Goal: Information Seeking & Learning: Learn about a topic

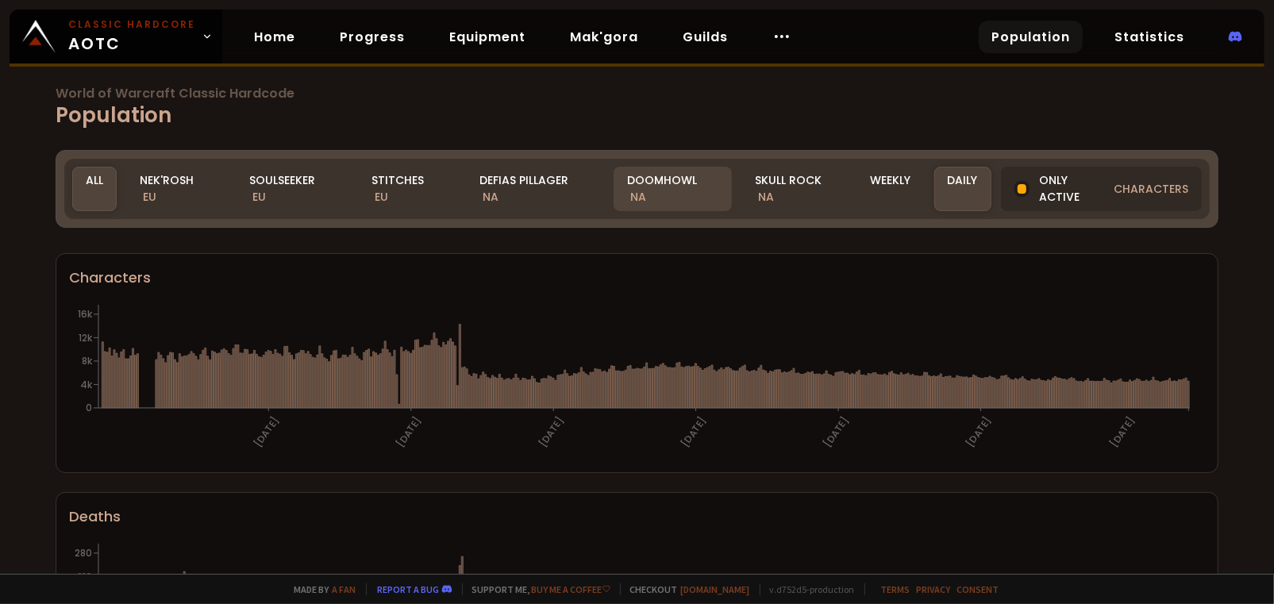
click at [661, 183] on div "Doomhowl NA" at bounding box center [673, 189] width 118 height 44
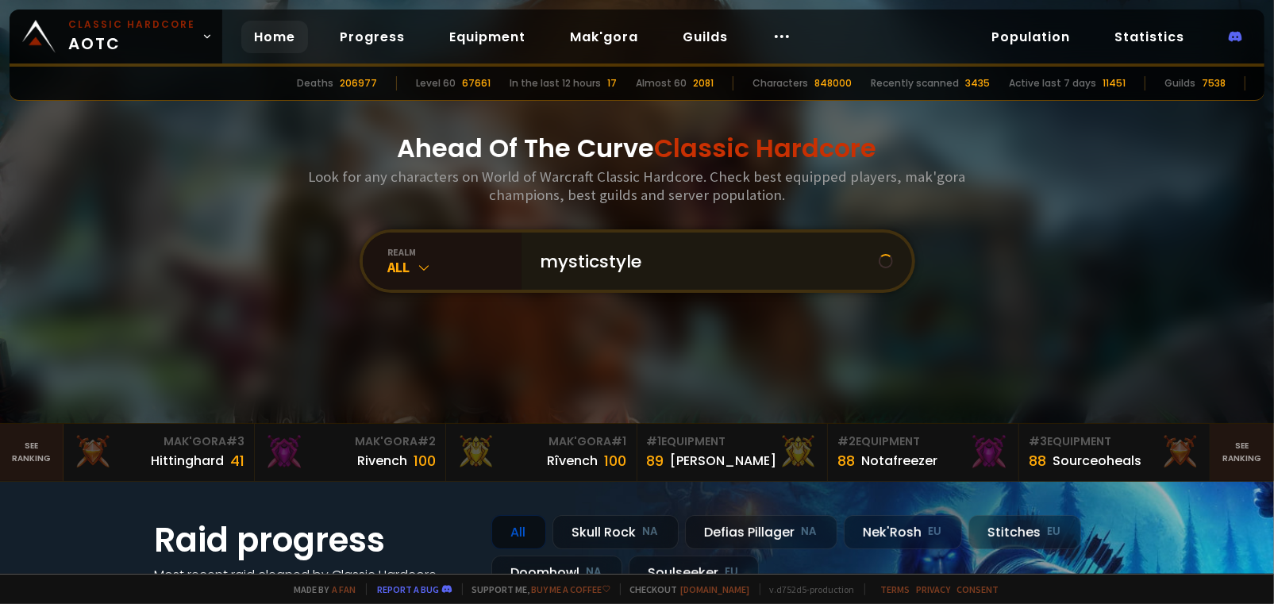
type input "mysticstyles"
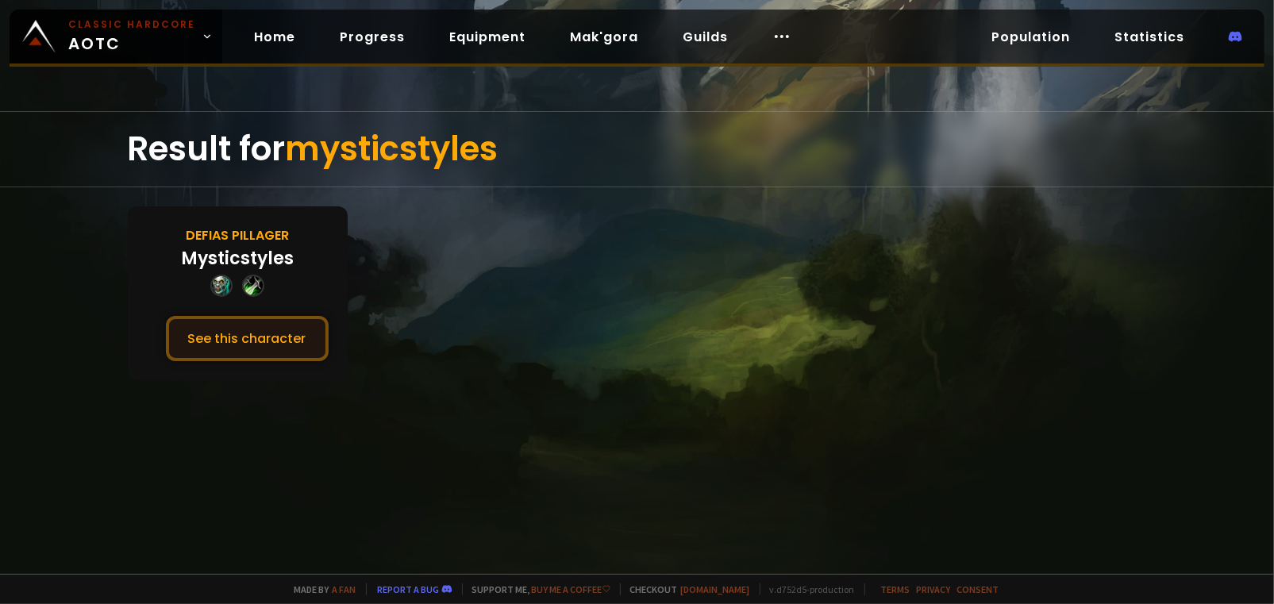
click at [252, 334] on button "See this character" at bounding box center [247, 338] width 163 height 45
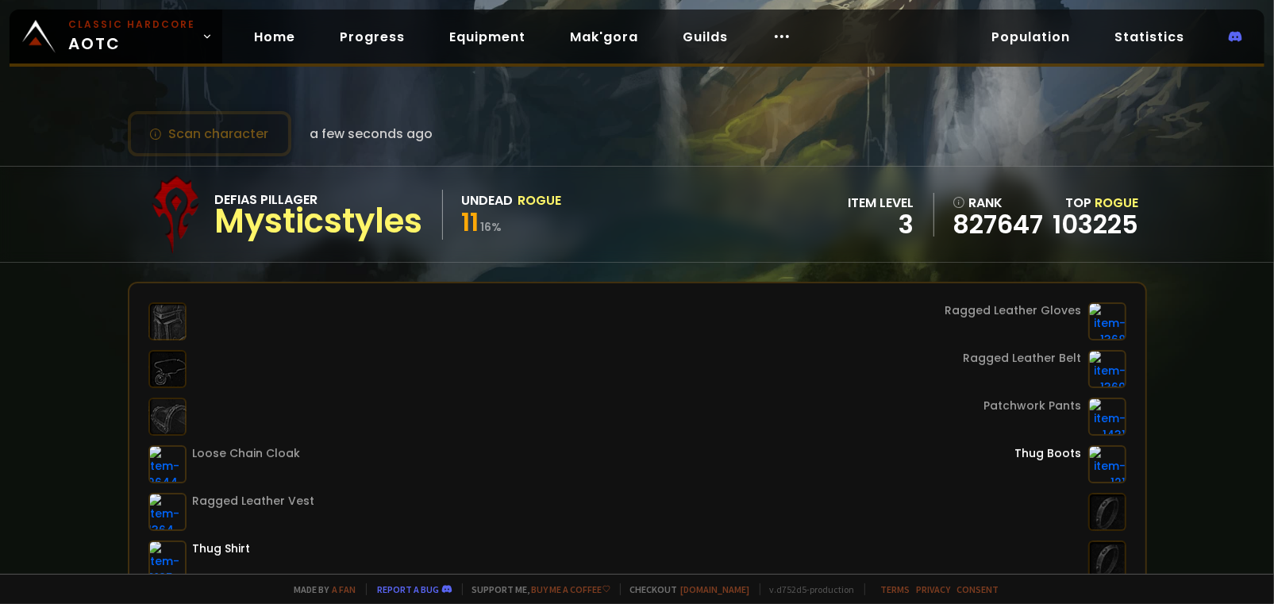
drag, startPoint x: 532, startPoint y: 232, endPoint x: 515, endPoint y: 229, distance: 16.8
click at [515, 229] on div "11 16 %" at bounding box center [512, 224] width 100 height 29
drag, startPoint x: 318, startPoint y: 196, endPoint x: 204, endPoint y: 201, distance: 113.6
click at [192, 204] on div "Defias Pillager Mysticstyles Undead Rogue 11 16 %" at bounding box center [349, 214] width 426 height 79
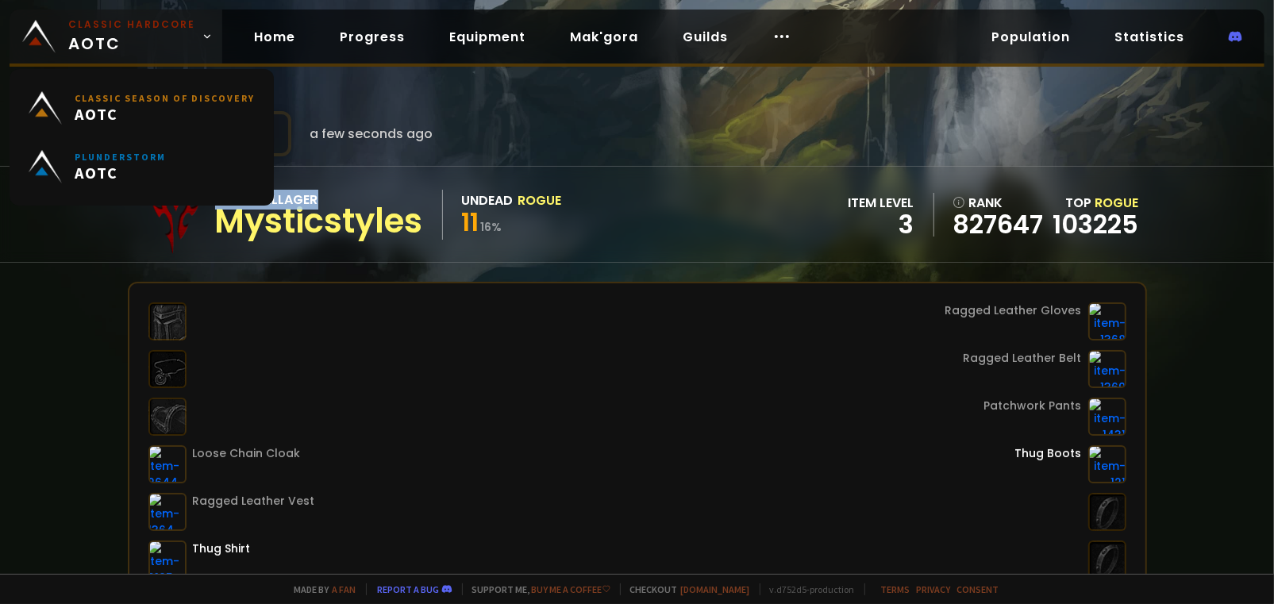
click at [110, 46] on span "Classic Hardcore AOTC" at bounding box center [131, 36] width 127 height 38
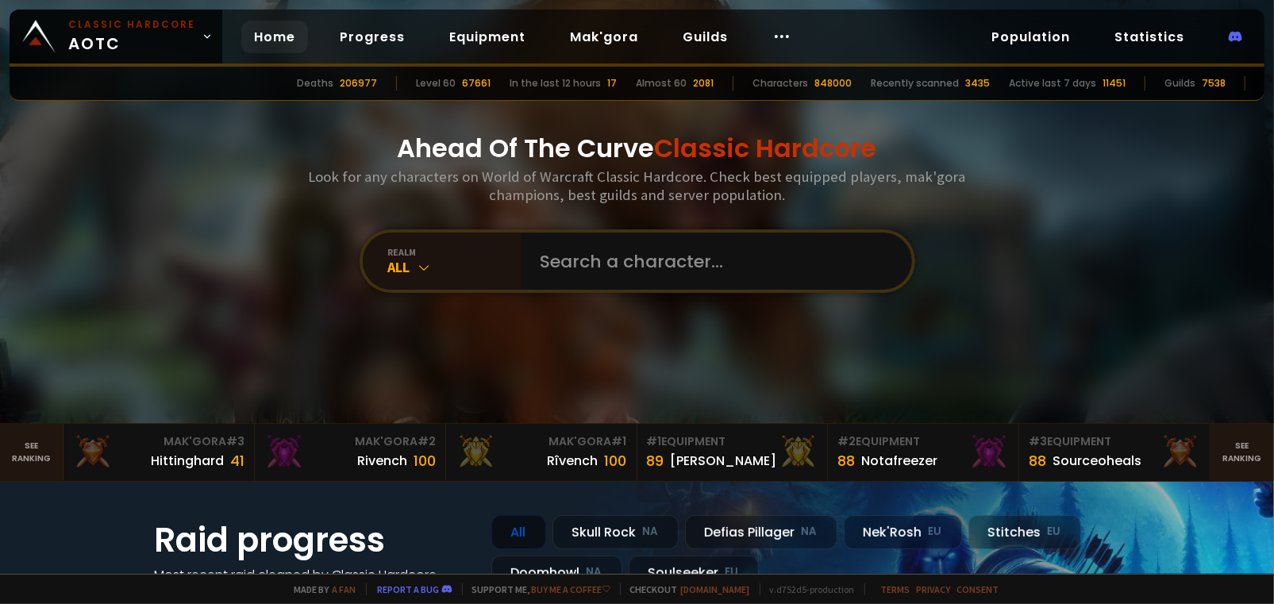
scroll to position [317, 0]
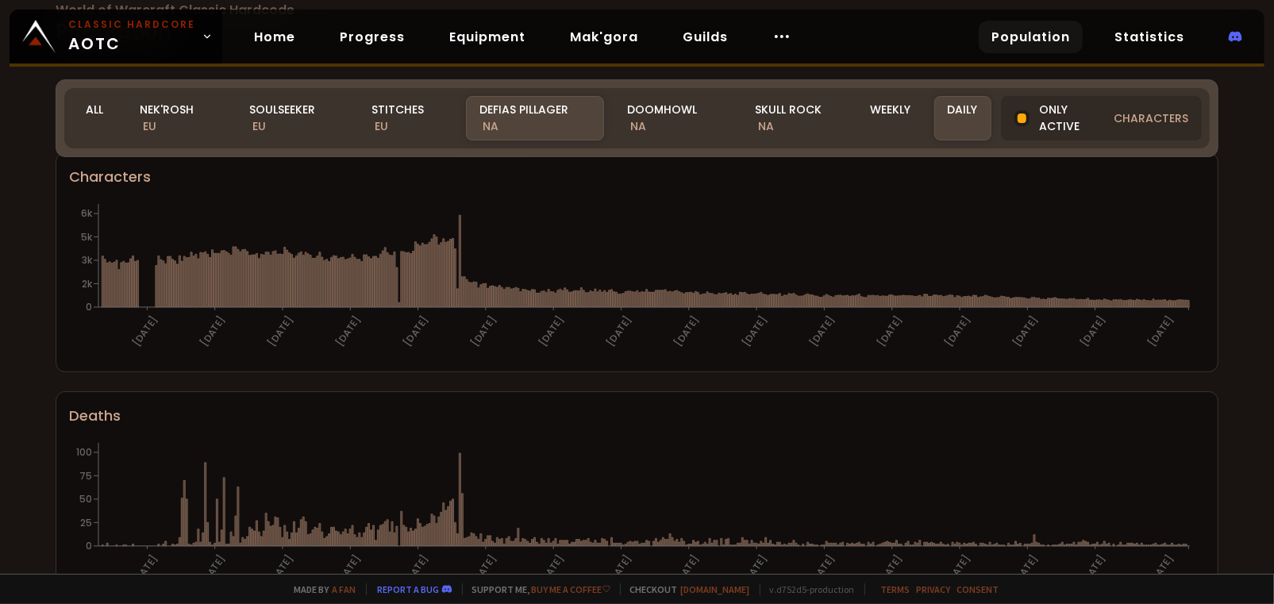
scroll to position [79, 0]
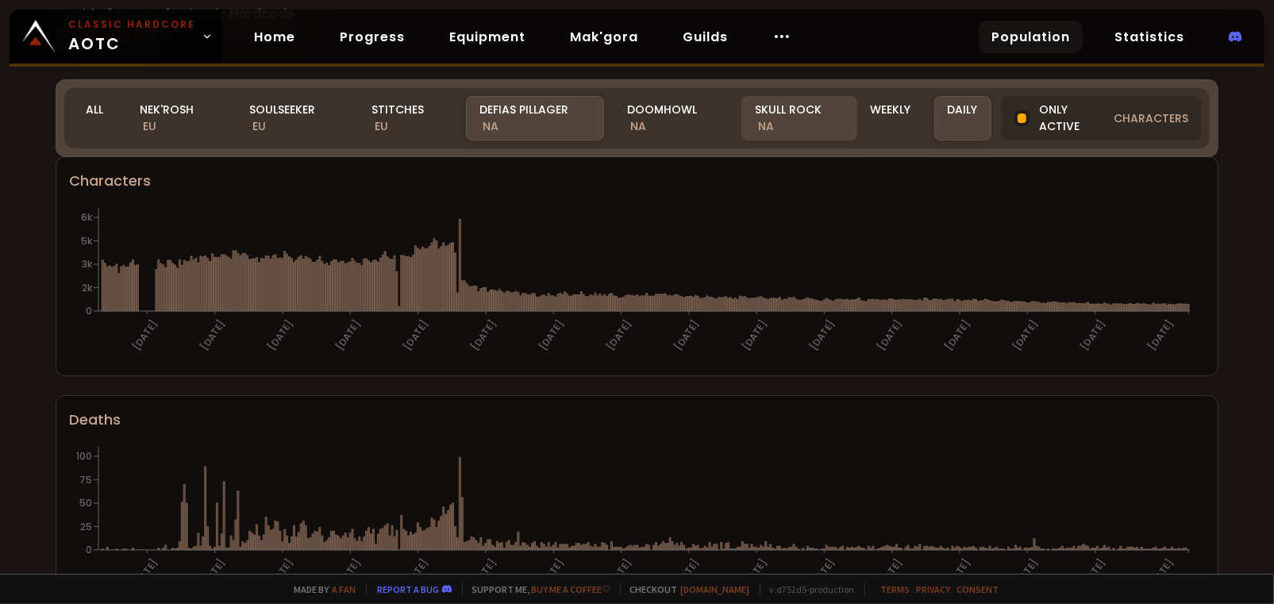
click at [797, 114] on div "Skull Rock NA" at bounding box center [799, 118] width 115 height 44
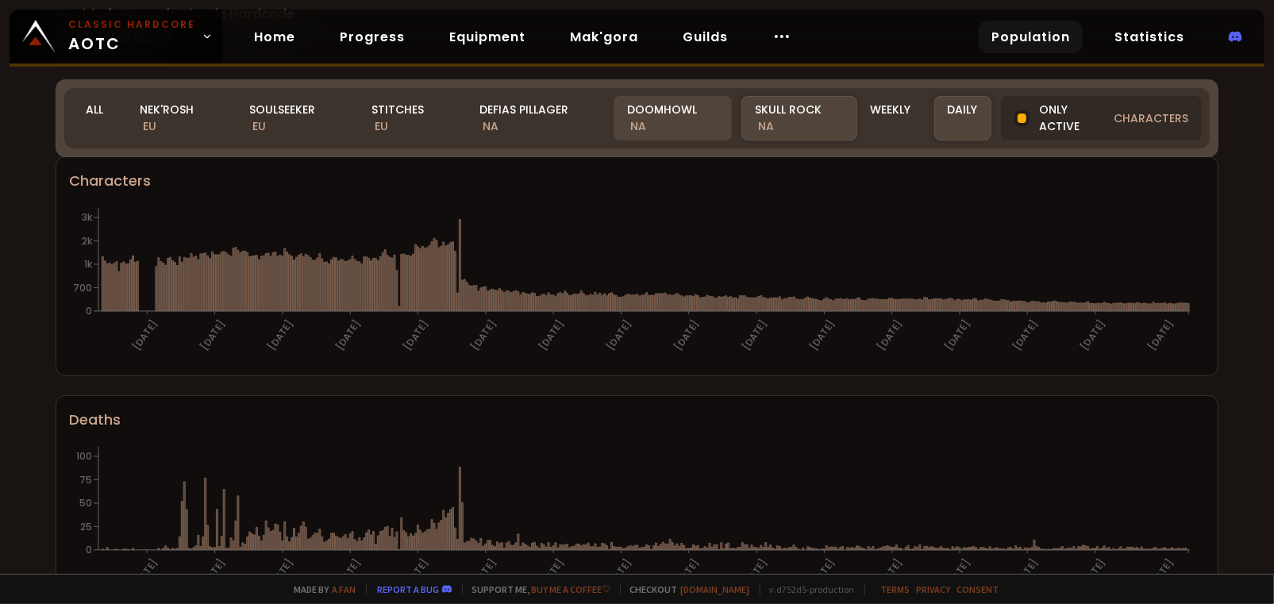
click at [673, 110] on div "Doomhowl NA" at bounding box center [673, 118] width 118 height 44
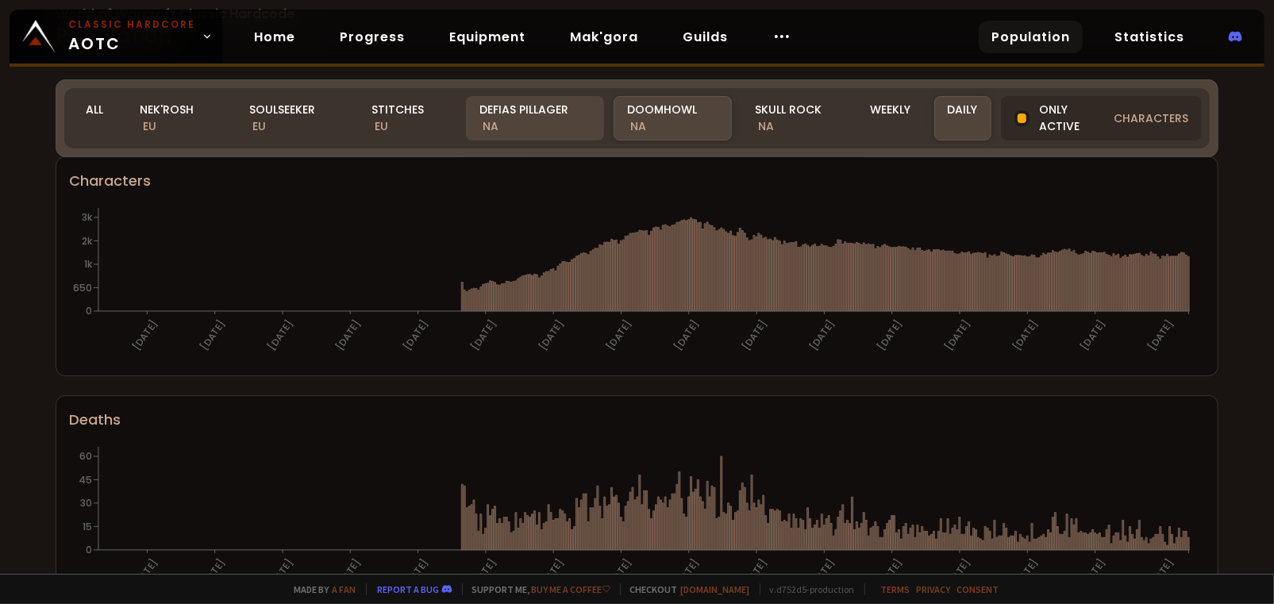
click at [492, 100] on div "Defias Pillager NA" at bounding box center [534, 118] width 137 height 44
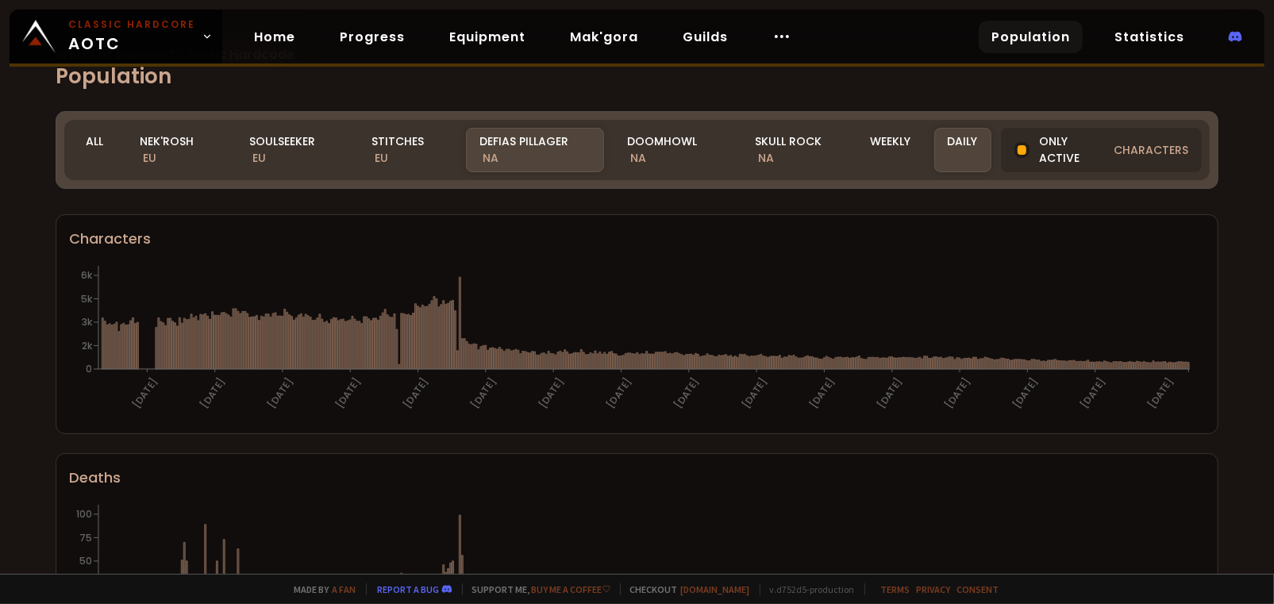
scroll to position [0, 0]
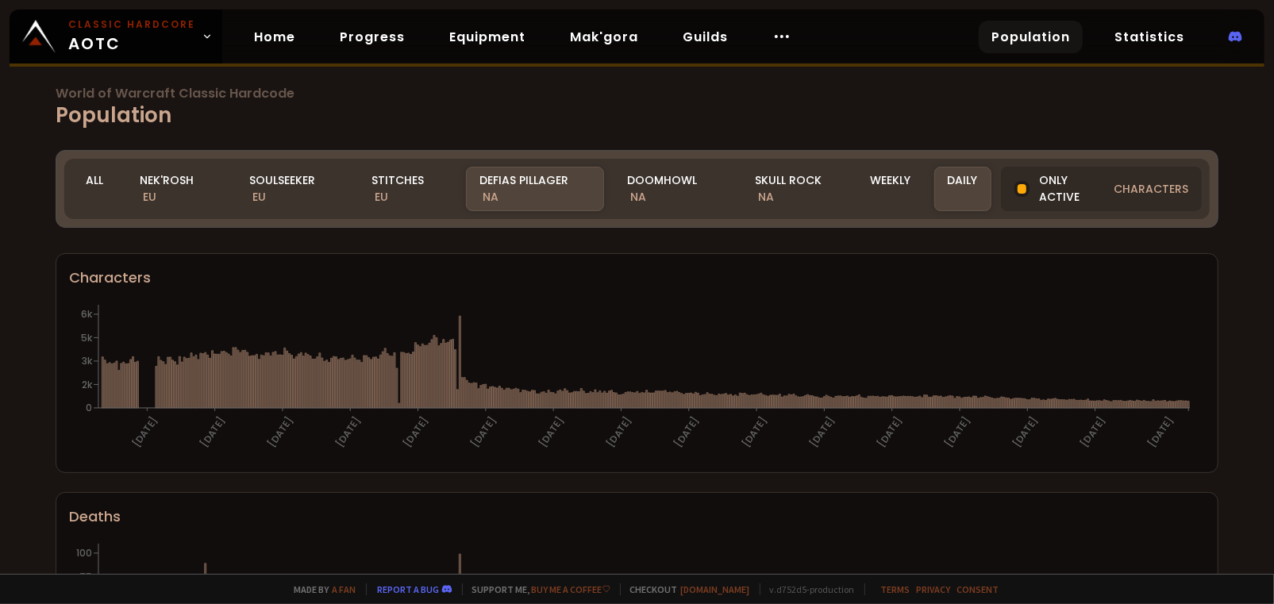
click at [1029, 42] on link "Population" at bounding box center [1031, 37] width 104 height 33
drag, startPoint x: 576, startPoint y: 181, endPoint x: 469, endPoint y: 176, distance: 107.3
click at [469, 176] on div "Defias Pillager NA" at bounding box center [534, 189] width 137 height 44
click at [545, 189] on div "Defias Pillager NA" at bounding box center [534, 189] width 137 height 44
click at [879, 189] on div "Weekly" at bounding box center [890, 189] width 67 height 44
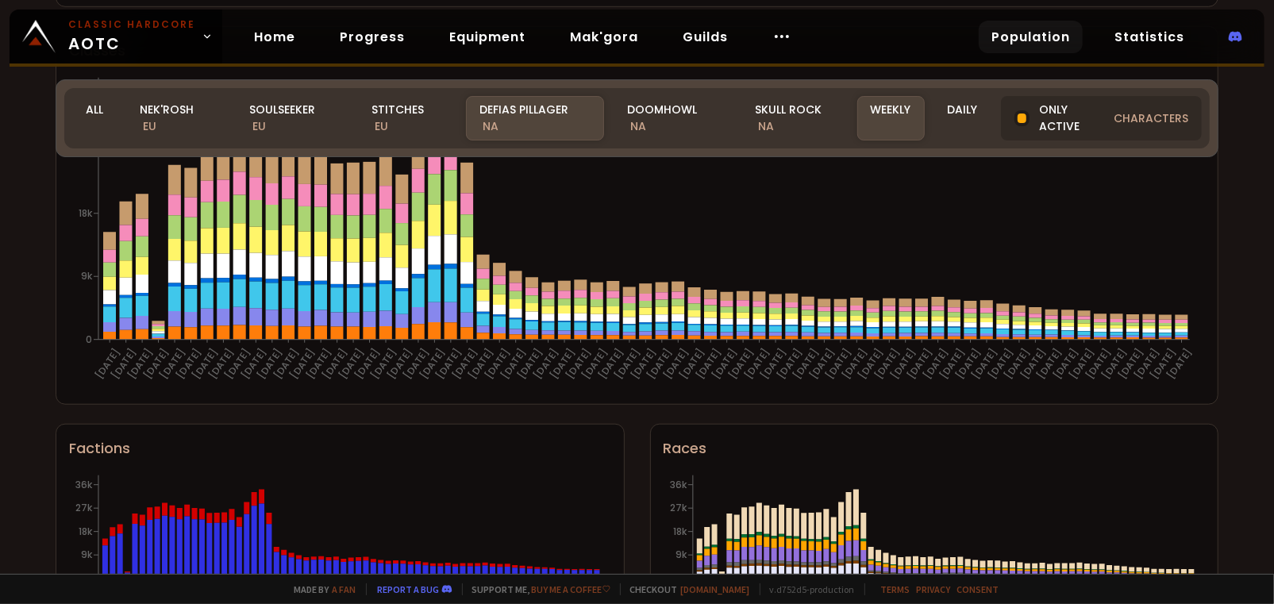
scroll to position [1015, 0]
